Goal: Complete application form

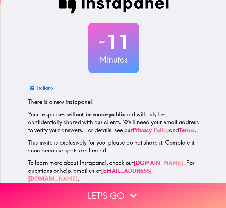
scroll to position [27, 0]
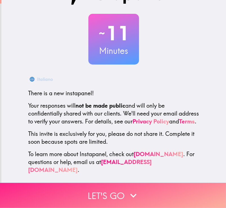
click at [131, 189] on icon "button" at bounding box center [133, 195] width 12 height 12
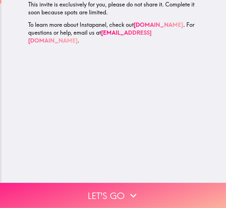
scroll to position [0, 0]
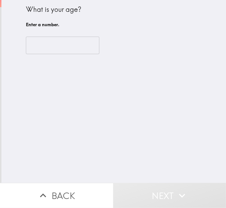
click at [57, 43] on input "number" at bounding box center [62, 45] width 73 height 17
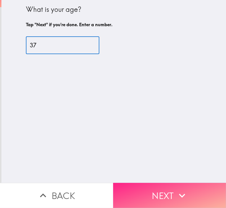
type input "37"
click at [156, 184] on button "Next" at bounding box center [169, 195] width 113 height 25
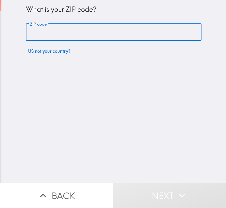
click at [70, 37] on input "ZIP code" at bounding box center [114, 32] width 176 height 17
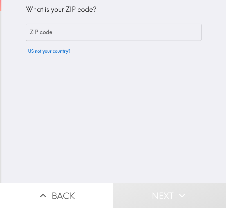
click at [99, 35] on input "ZIP code" at bounding box center [114, 32] width 176 height 17
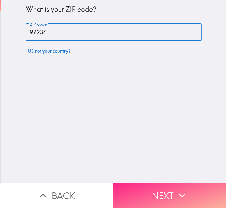
type input "97236"
click at [161, 185] on button "Next" at bounding box center [169, 195] width 113 height 25
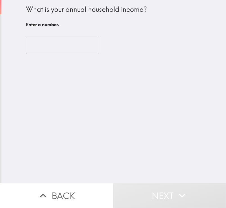
click at [62, 49] on input "number" at bounding box center [62, 45] width 73 height 17
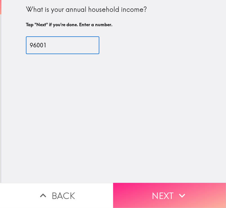
type input "96001"
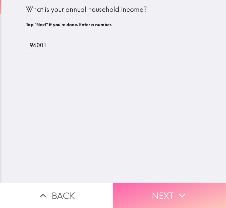
click at [150, 188] on button "Next" at bounding box center [169, 195] width 113 height 25
